Goal: Entertainment & Leisure: Consume media (video, audio)

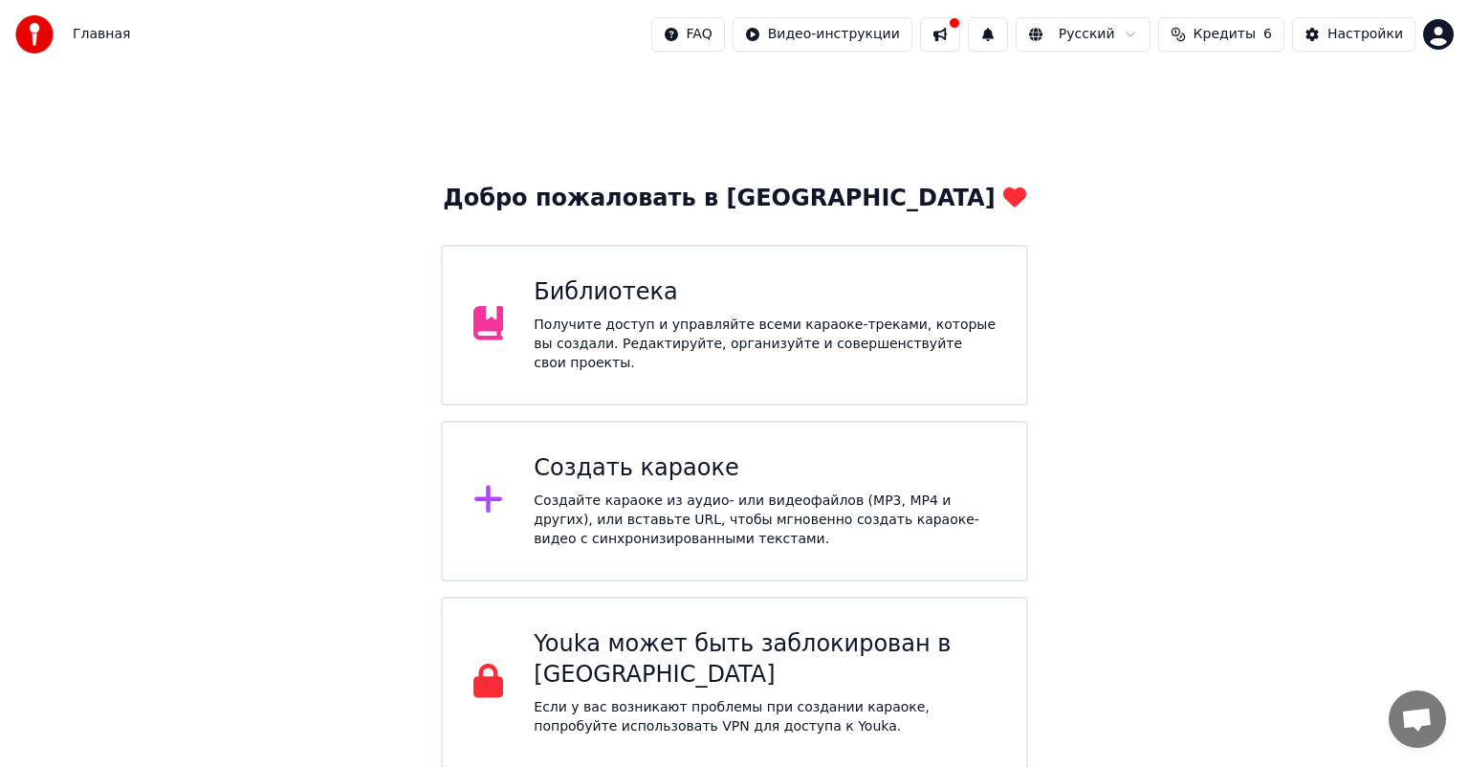
click at [713, 316] on div "Библиотека Получите доступ и управляйте всеми караоке-треками, которые вы созда…" at bounding box center [765, 325] width 462 height 96
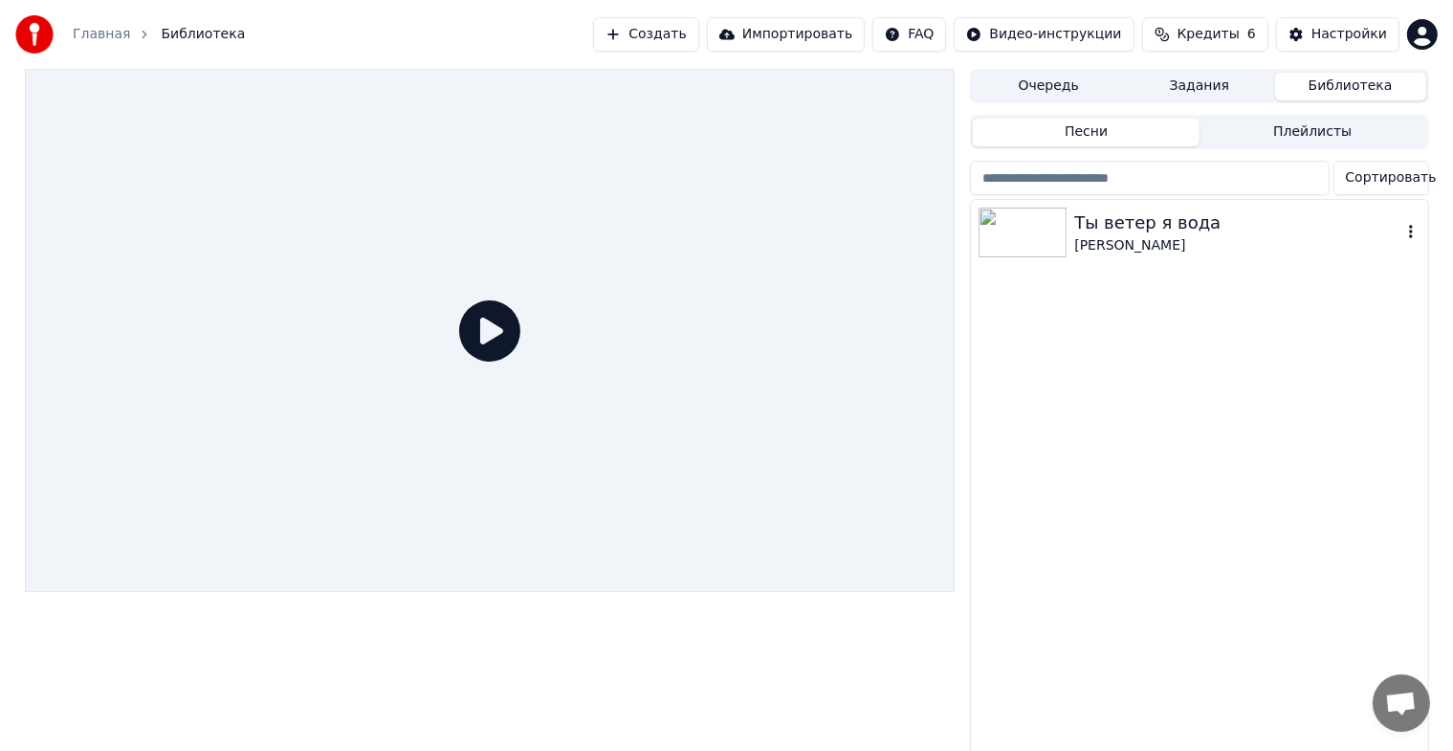
click at [1177, 222] on div "Ты ветер я вода" at bounding box center [1237, 222] width 326 height 27
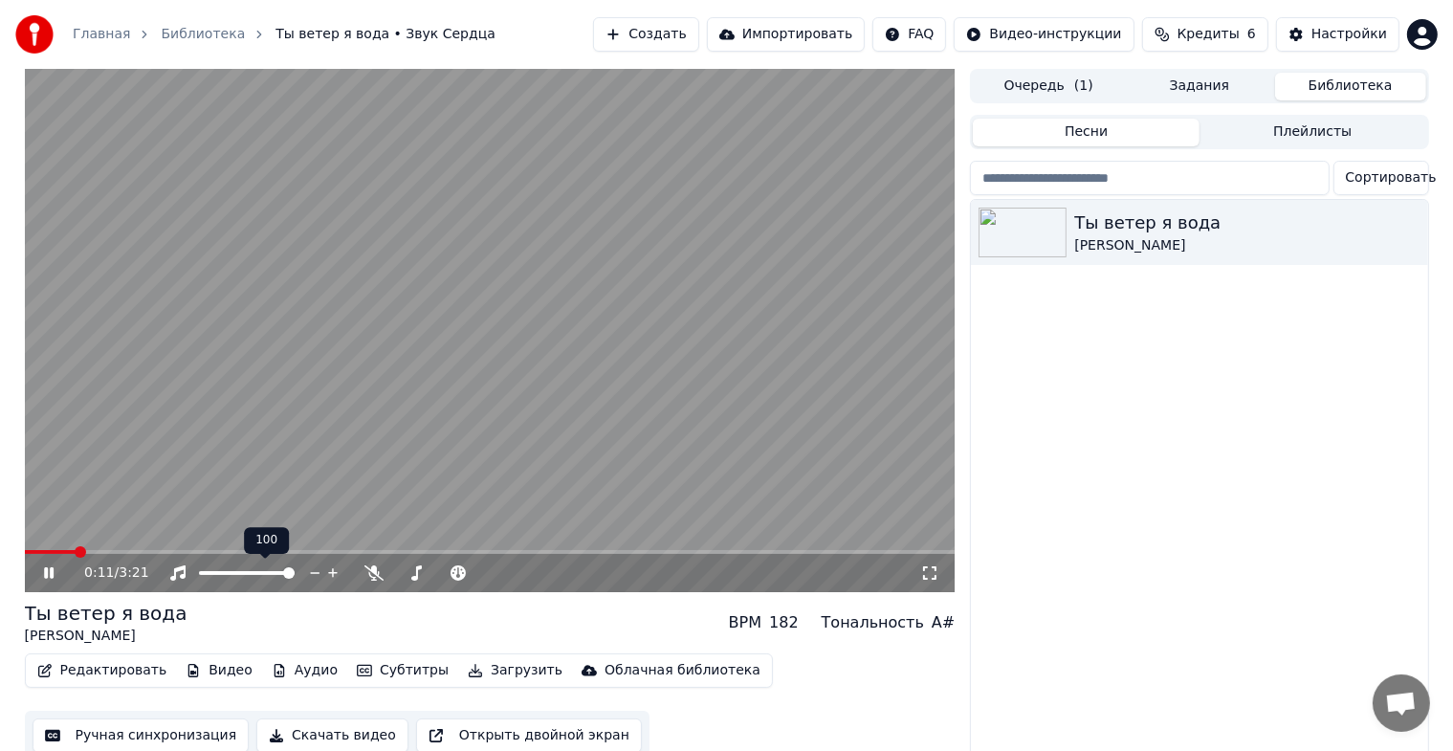
click at [74, 551] on span at bounding box center [490, 552] width 931 height 4
click at [180, 553] on span at bounding box center [490, 552] width 931 height 4
click at [375, 576] on icon at bounding box center [373, 572] width 19 height 15
click at [38, 570] on div "0:37 / 3:21" at bounding box center [490, 572] width 915 height 19
click at [48, 572] on icon at bounding box center [62, 572] width 45 height 15
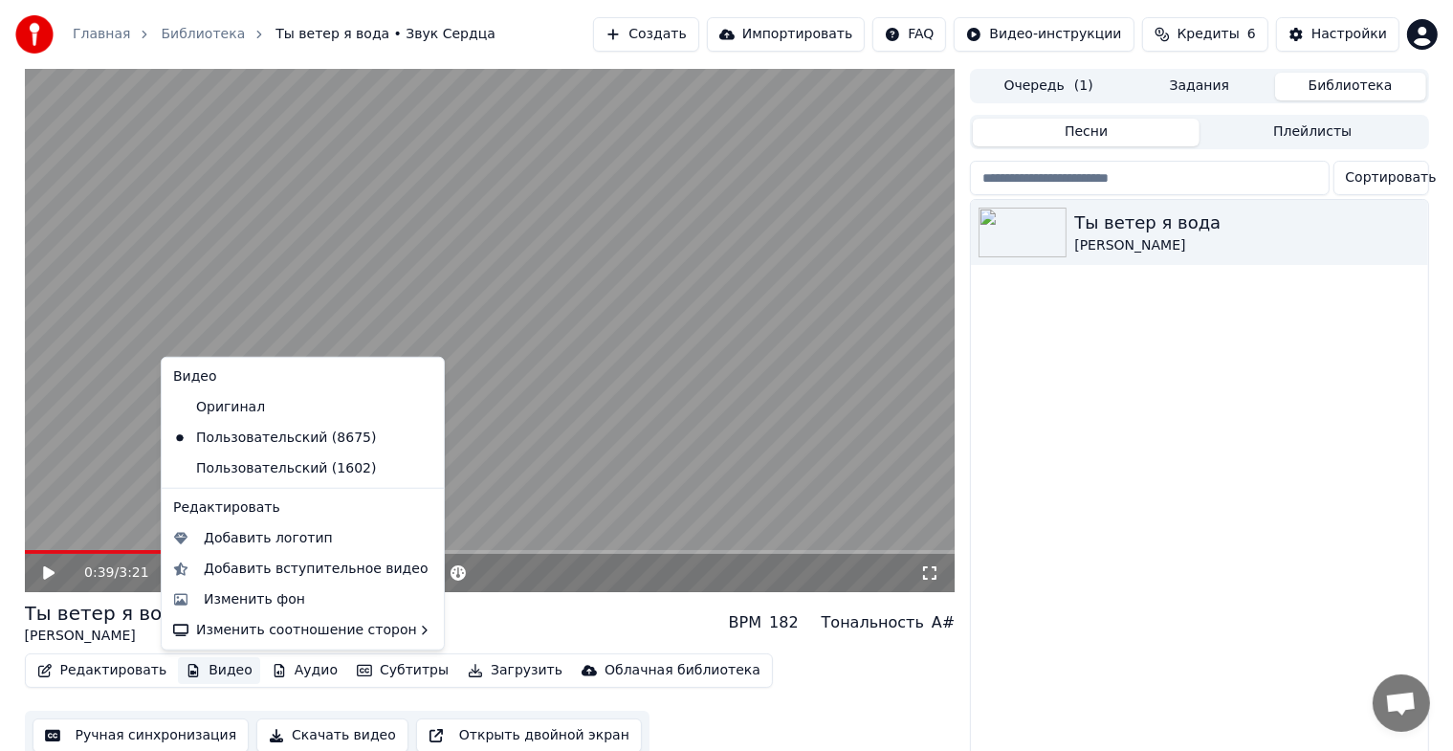
click at [221, 671] on button "Видео" at bounding box center [219, 670] width 82 height 27
click at [288, 607] on div "Изменить фон" at bounding box center [254, 599] width 101 height 19
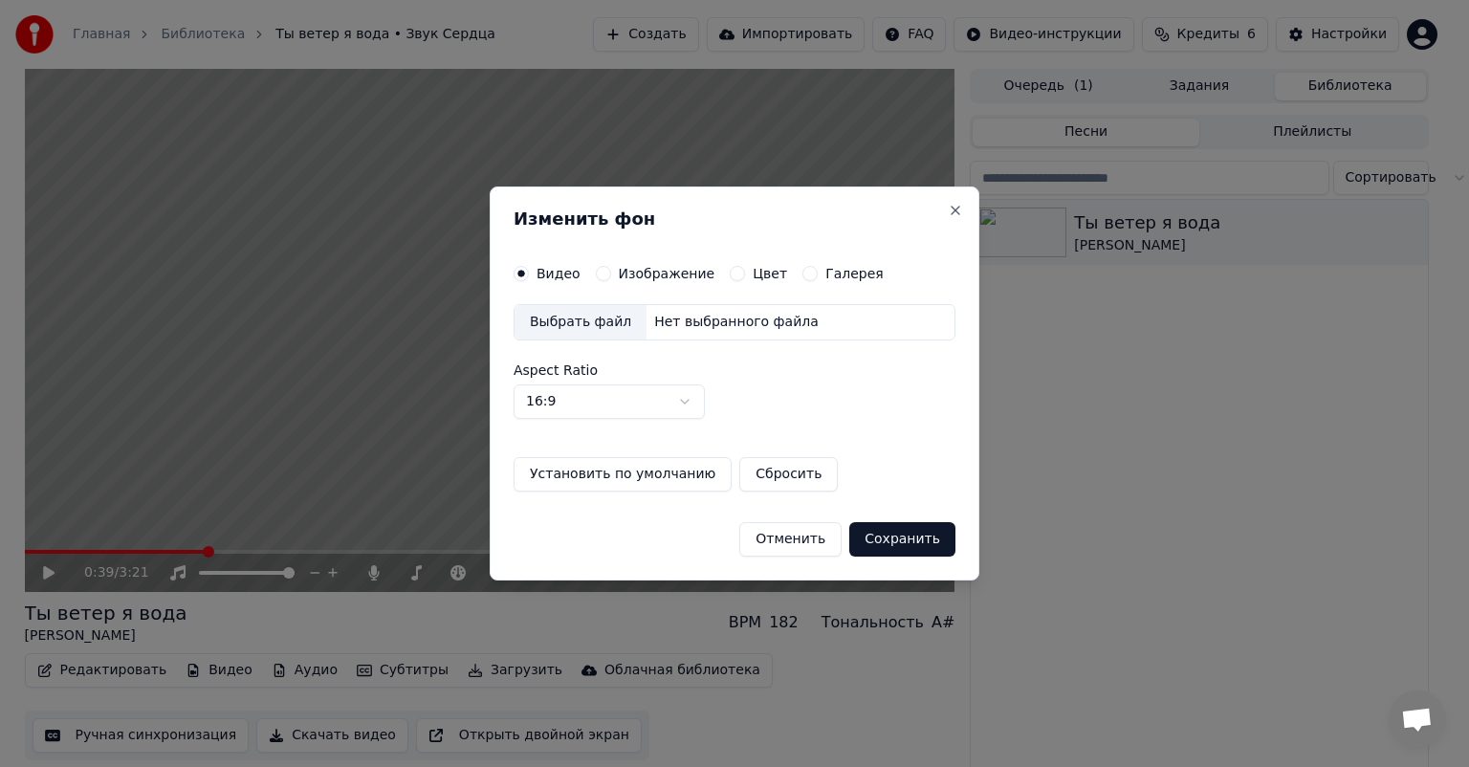
click at [672, 274] on label "Изображение" at bounding box center [667, 273] width 97 height 13
click at [611, 274] on button "Изображение" at bounding box center [603, 273] width 15 height 15
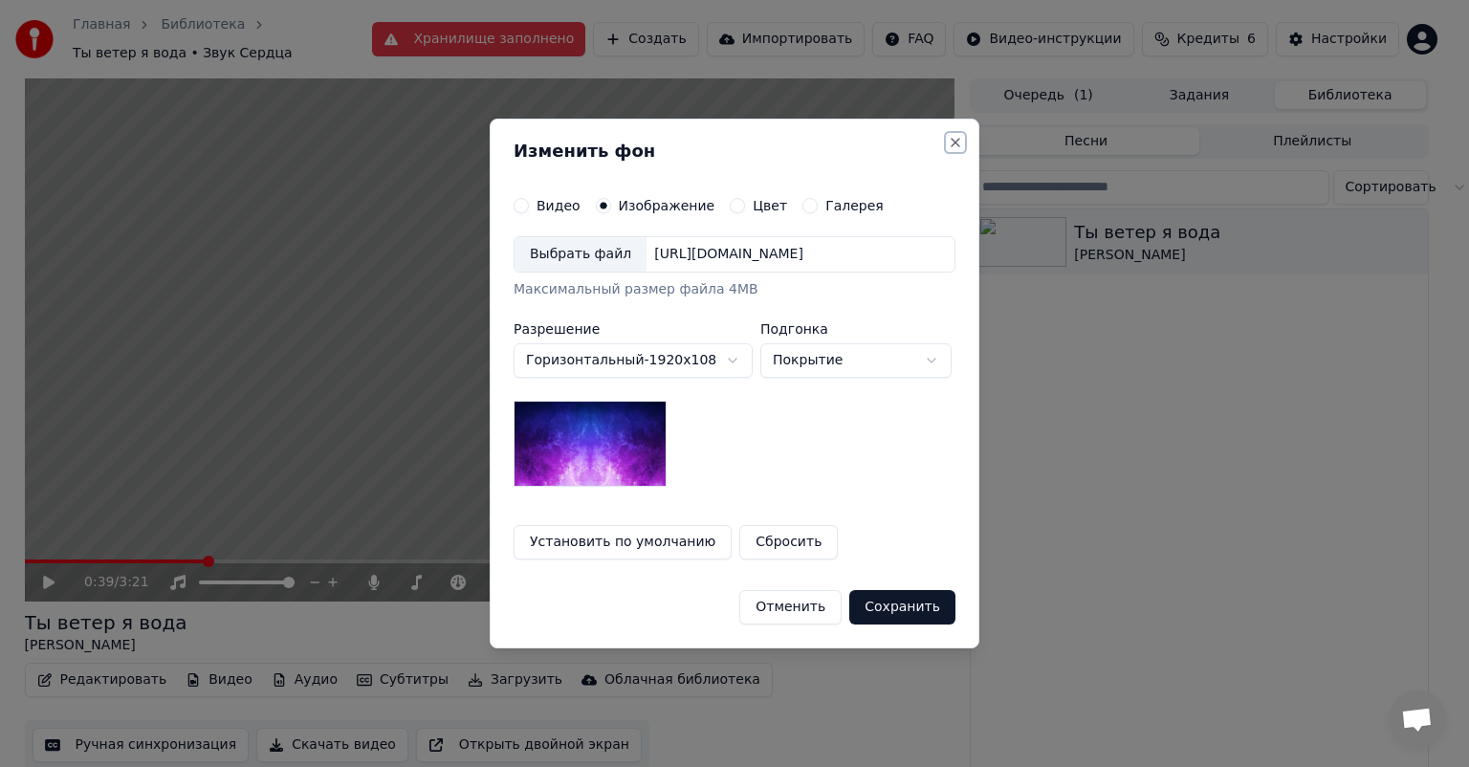
click at [956, 142] on button "Close" at bounding box center [955, 142] width 15 height 15
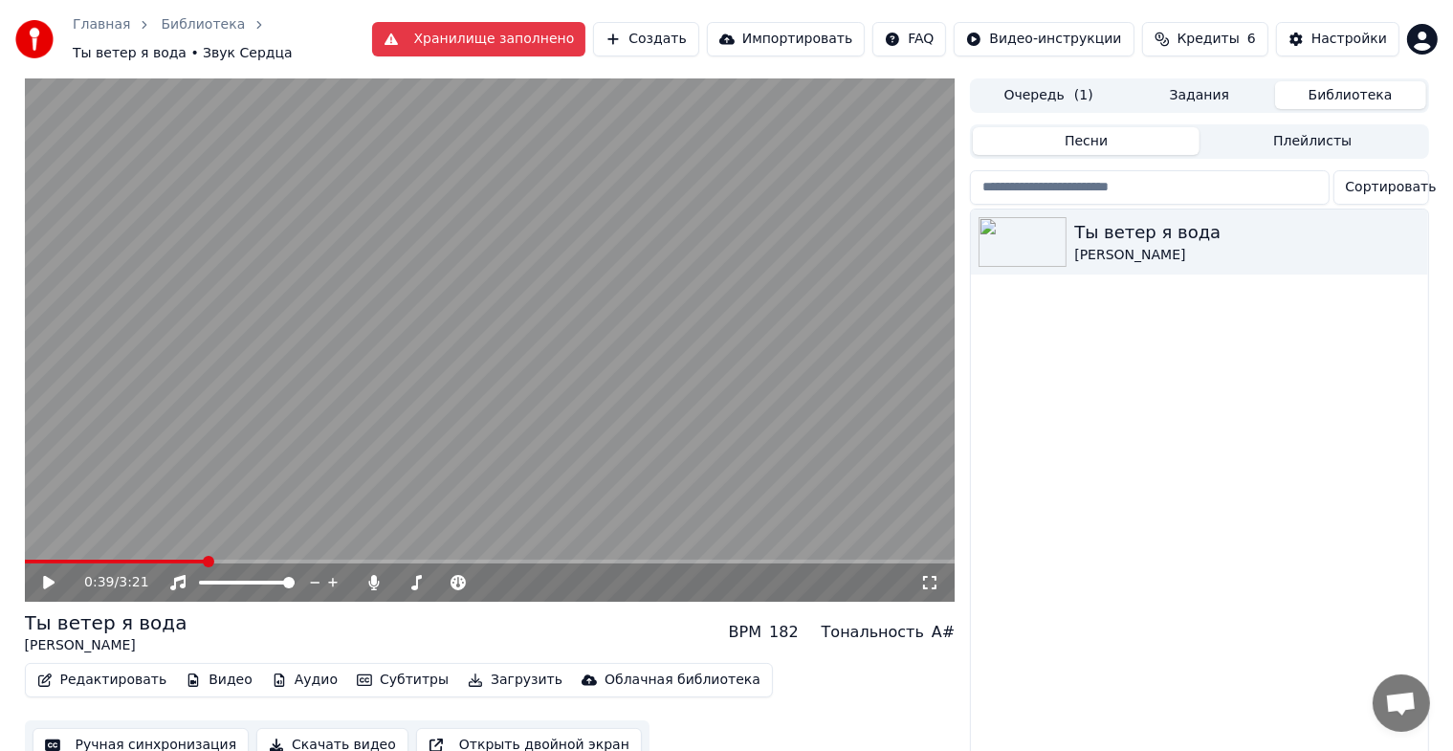
click at [212, 684] on button "Видео" at bounding box center [219, 680] width 82 height 27
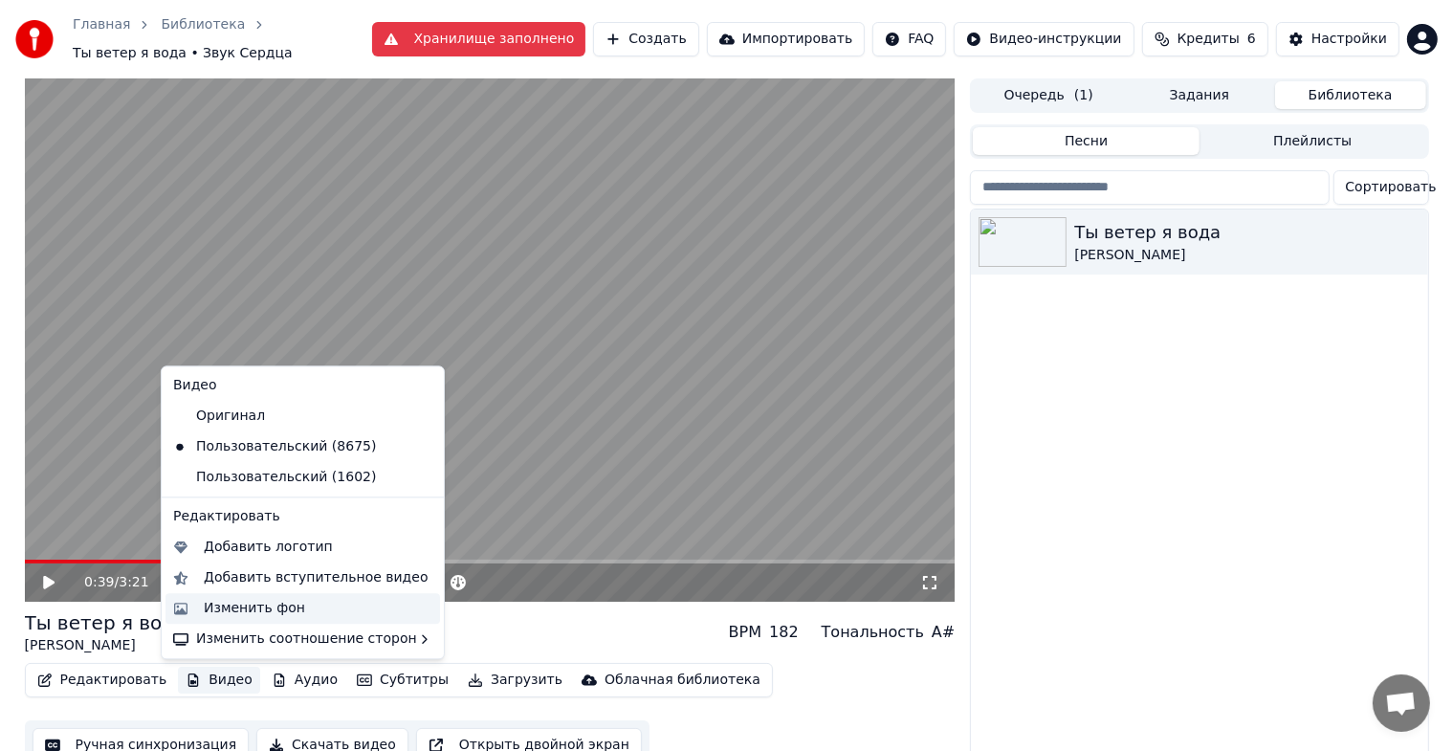
click at [319, 602] on div "Изменить фон" at bounding box center [318, 608] width 229 height 19
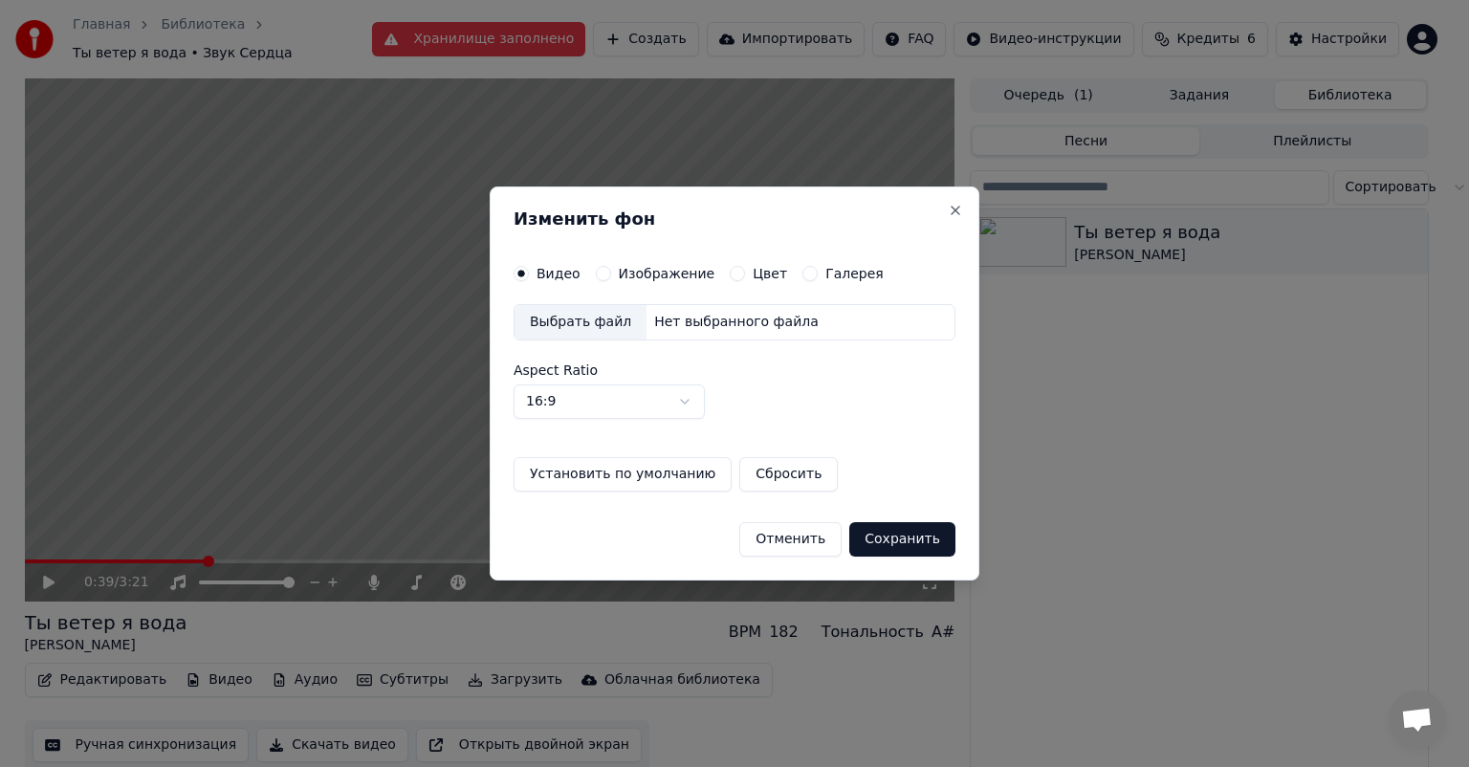
click at [654, 268] on label "Изображение" at bounding box center [667, 273] width 97 height 13
click at [611, 268] on button "Изображение" at bounding box center [603, 273] width 15 height 15
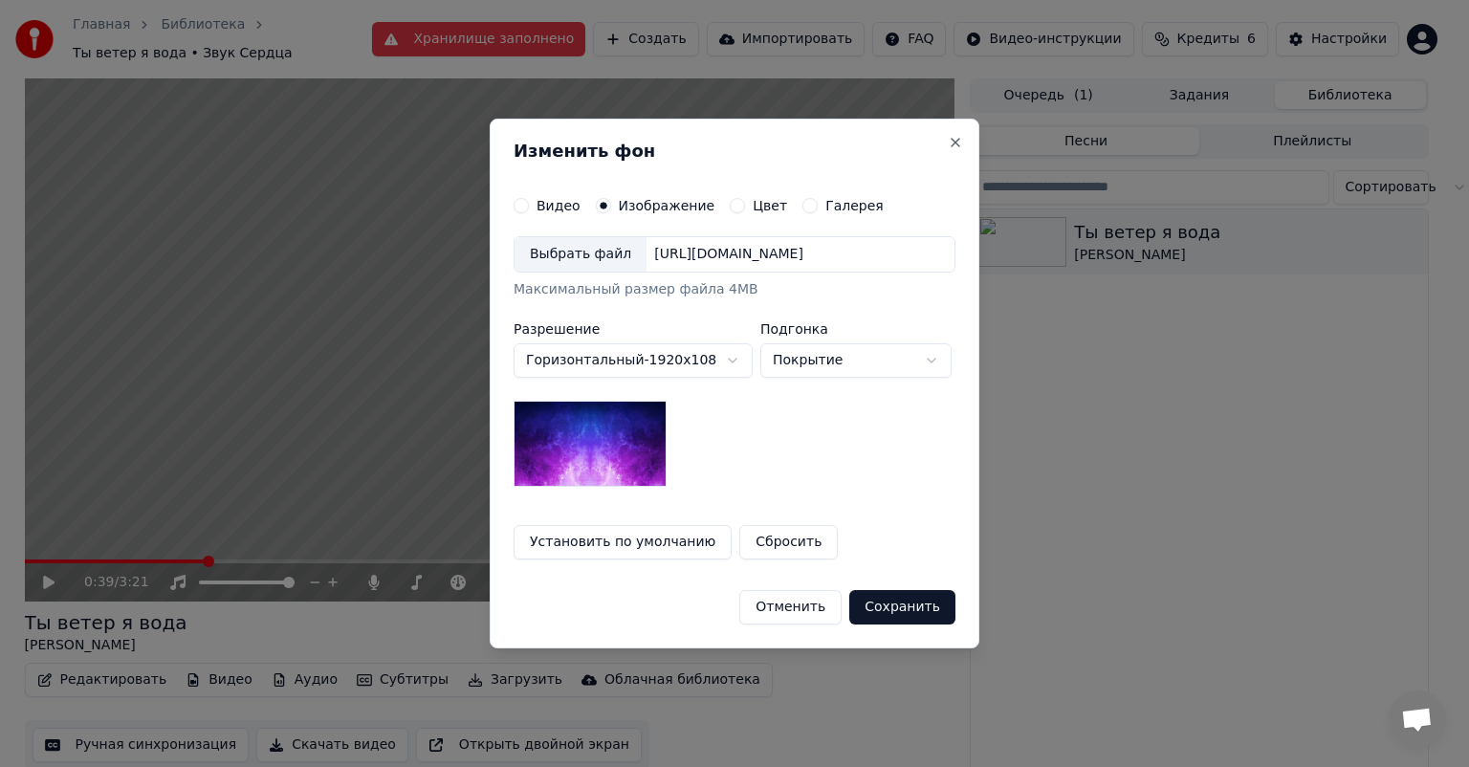
click at [580, 253] on div "Выбрать файл" at bounding box center [581, 254] width 132 height 34
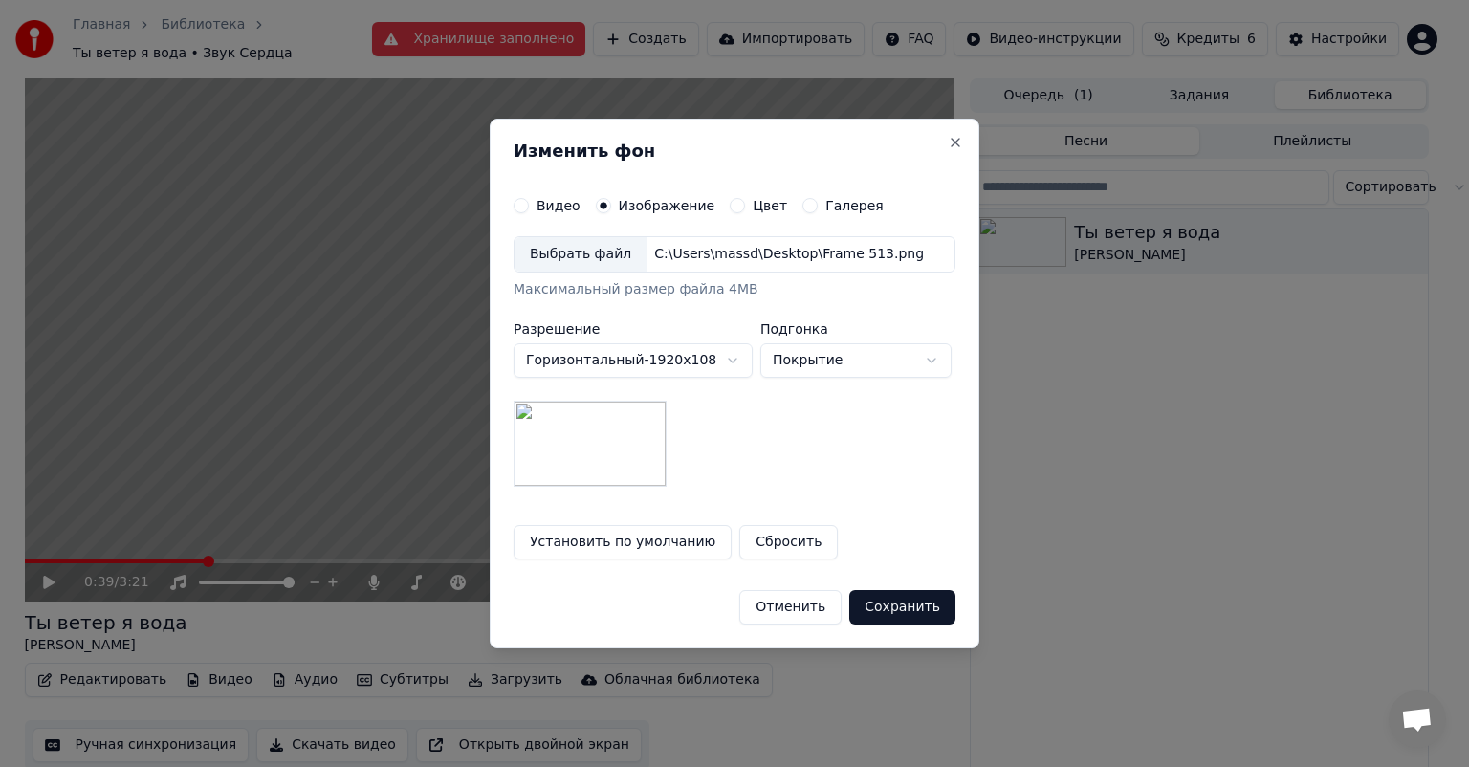
click at [931, 604] on button "Сохранить" at bounding box center [902, 607] width 106 height 34
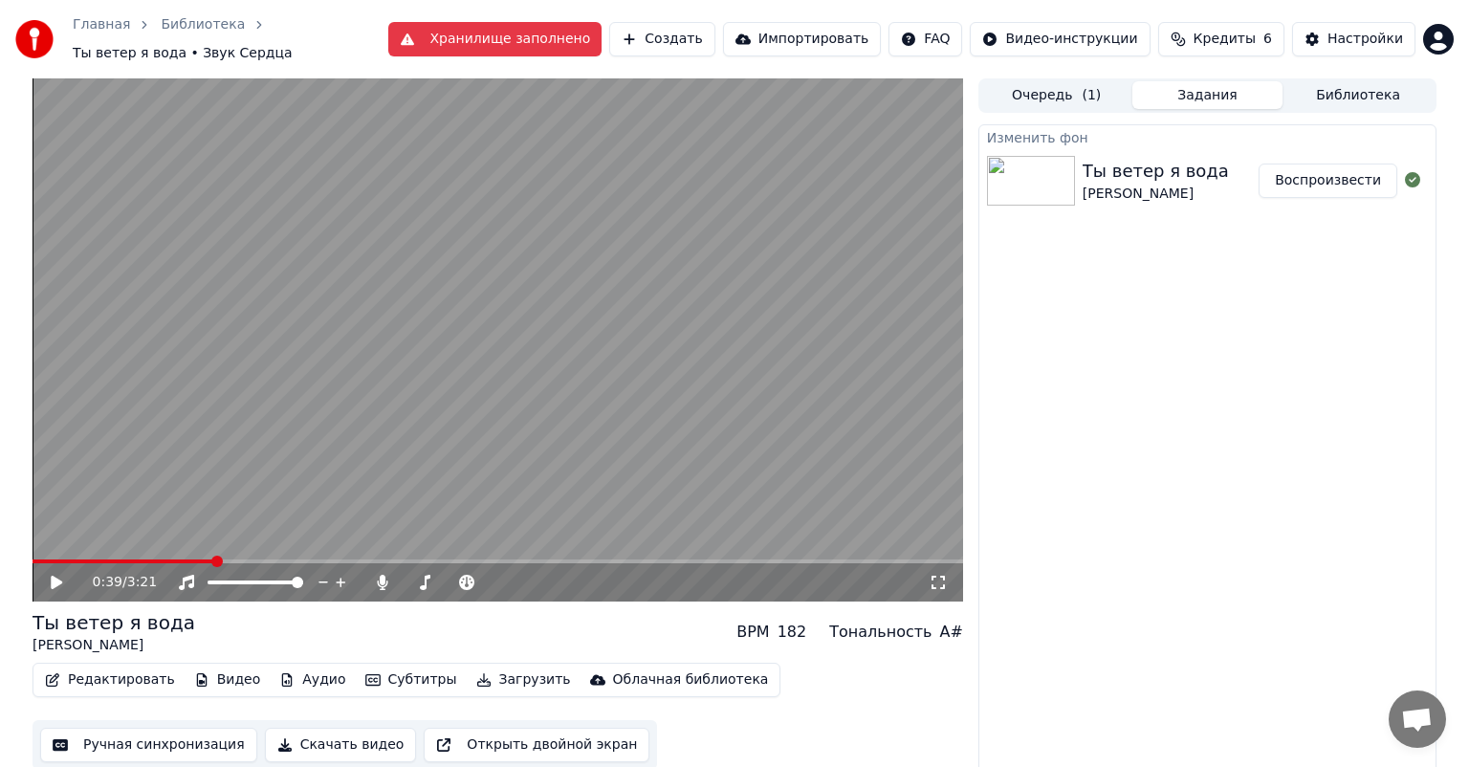
click at [1313, 173] on button "Воспроизвести" at bounding box center [1328, 181] width 139 height 34
click at [61, 578] on icon at bounding box center [70, 582] width 45 height 15
click at [249, 560] on span at bounding box center [498, 562] width 931 height 4
click at [40, 574] on div "0:47 / 3:21" at bounding box center [497, 582] width 915 height 19
click at [54, 580] on icon at bounding box center [70, 582] width 45 height 15
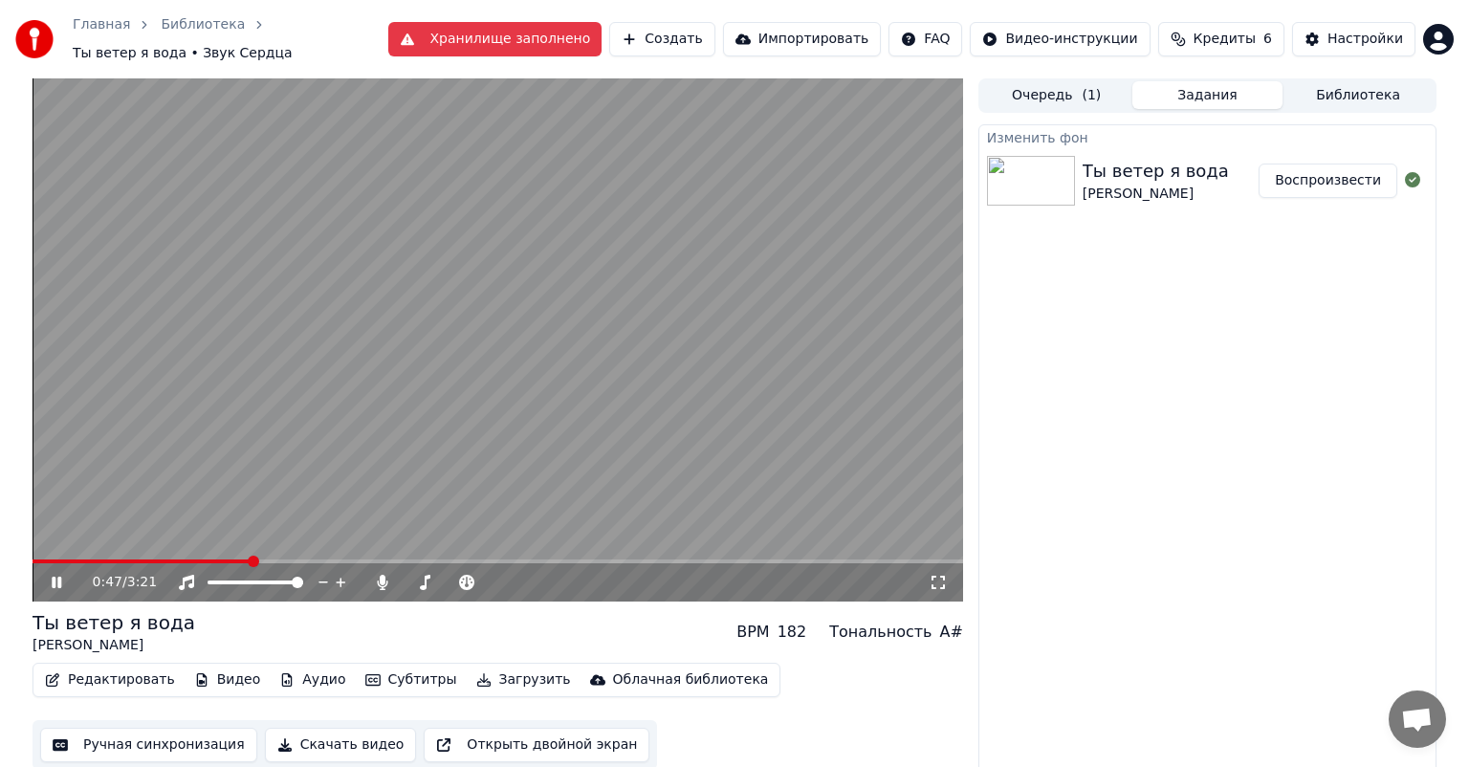
click at [54, 581] on icon at bounding box center [70, 582] width 45 height 15
click at [508, 672] on button "Загрузить" at bounding box center [524, 680] width 110 height 27
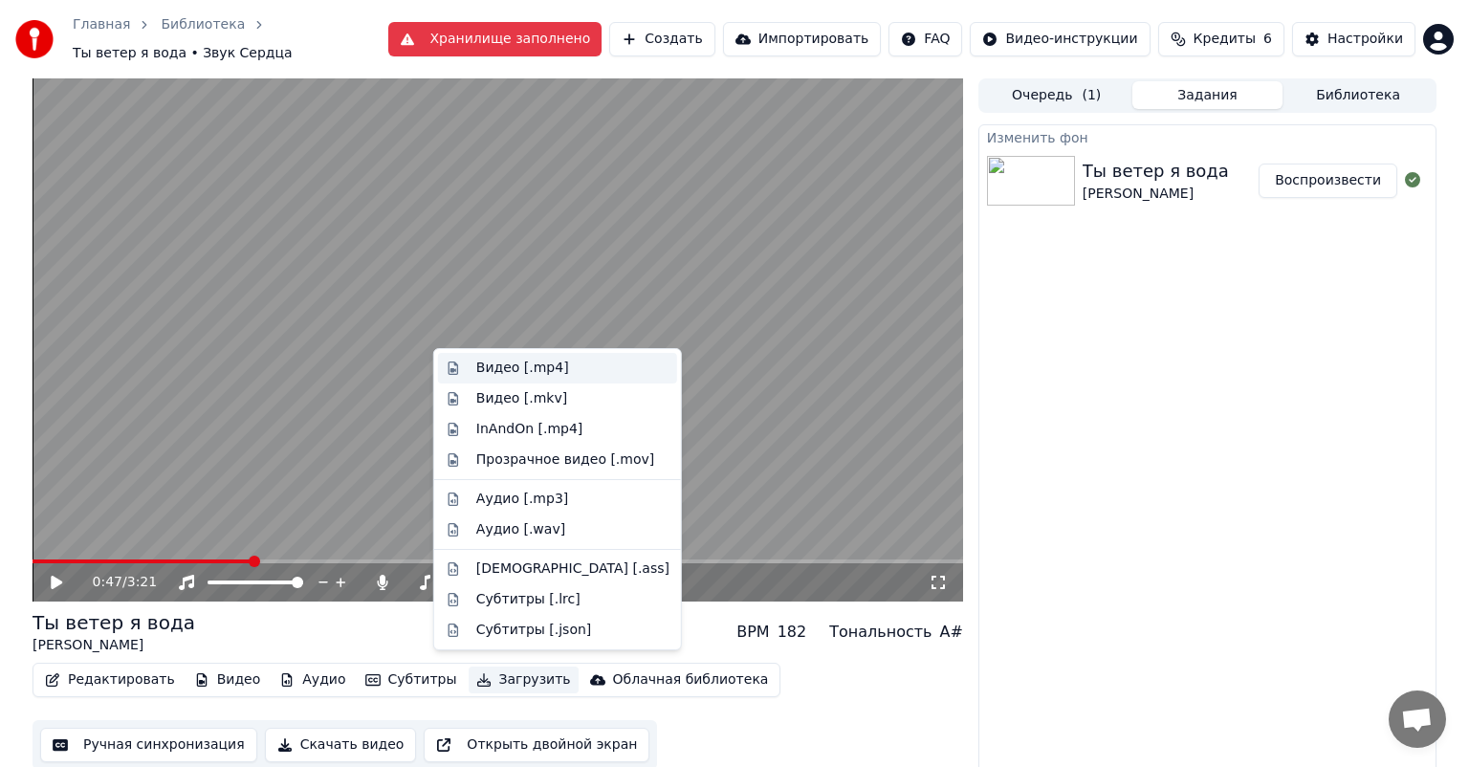
click at [589, 370] on div "Видео [.mp4]" at bounding box center [572, 368] width 193 height 19
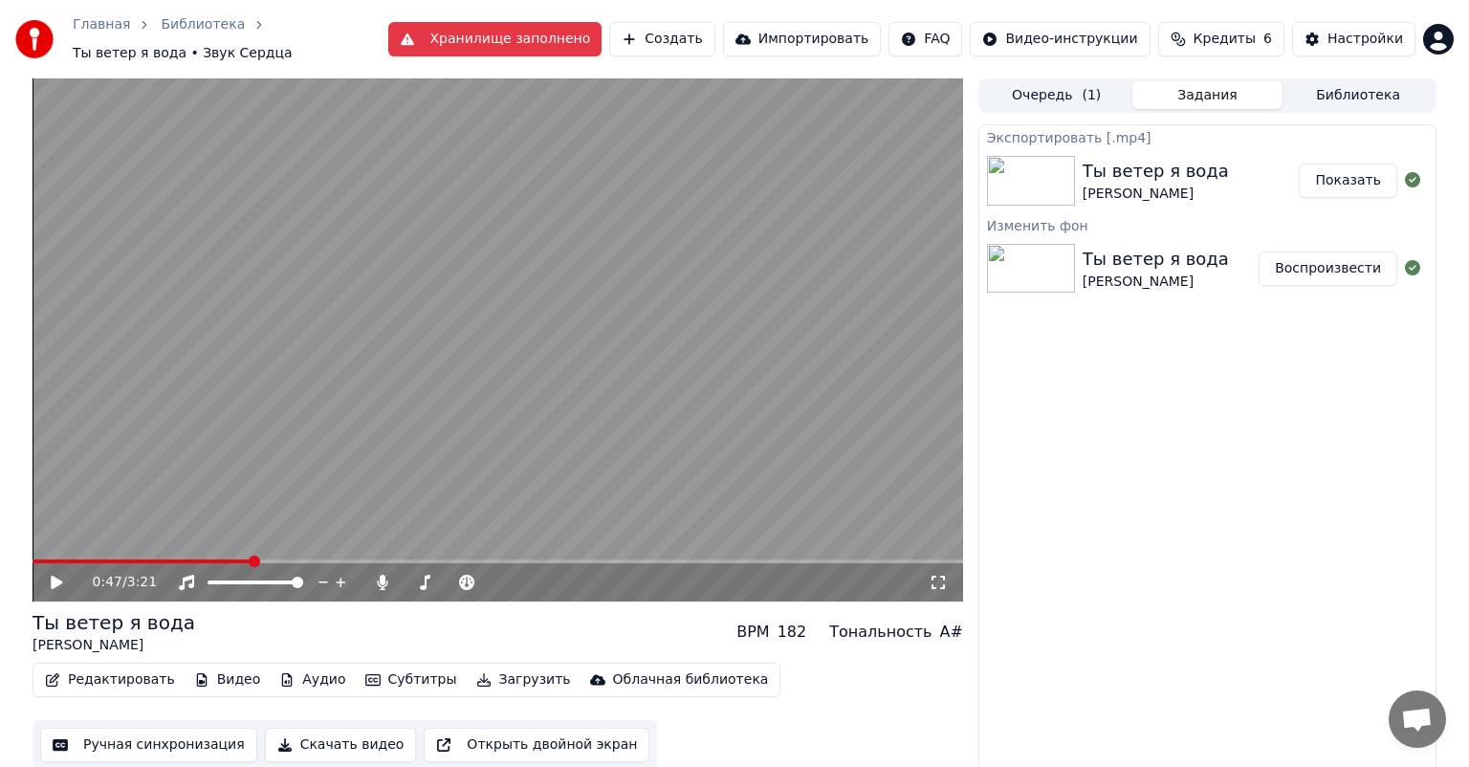
click at [1378, 172] on button "Показать" at bounding box center [1348, 181] width 99 height 34
